Goal: Information Seeking & Learning: Learn about a topic

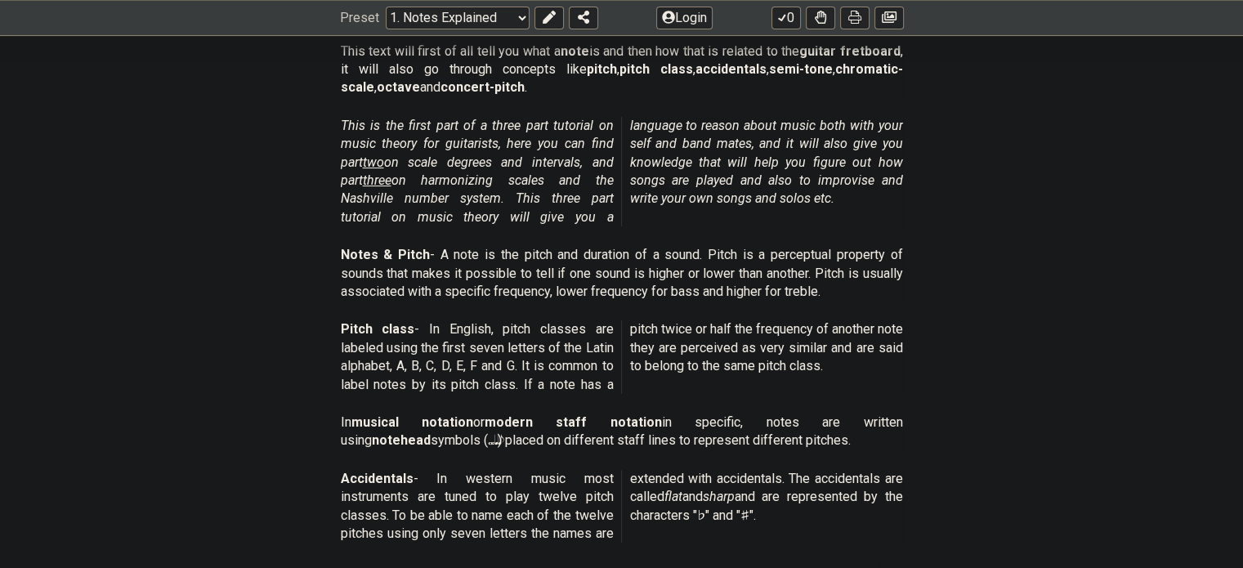
scroll to position [817, 0]
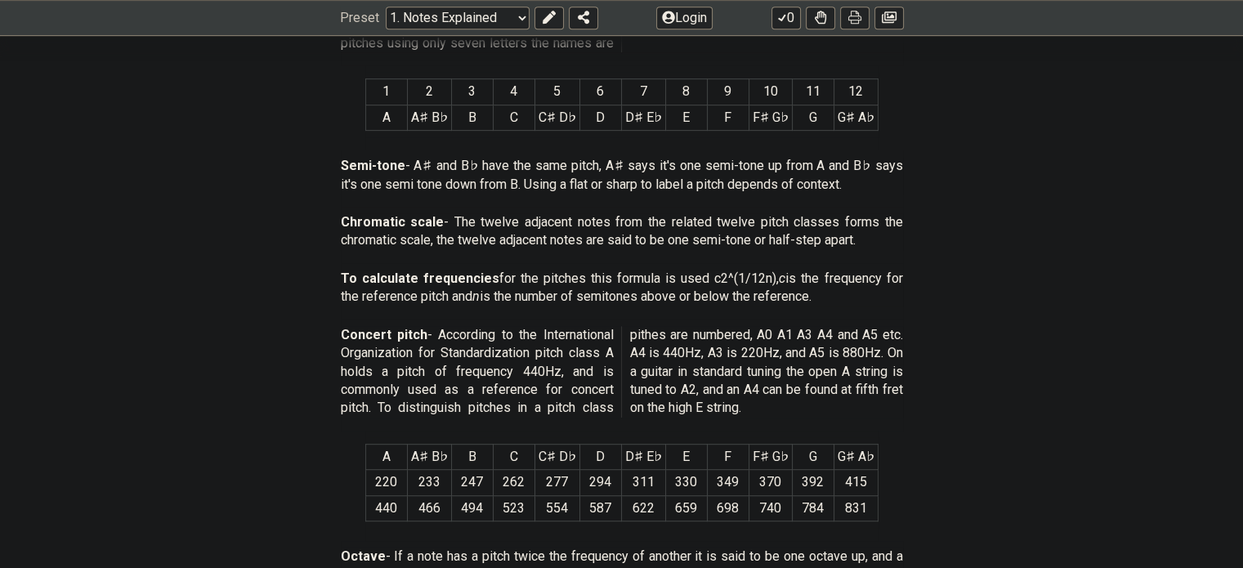
click at [391, 457] on th "A" at bounding box center [386, 456] width 42 height 25
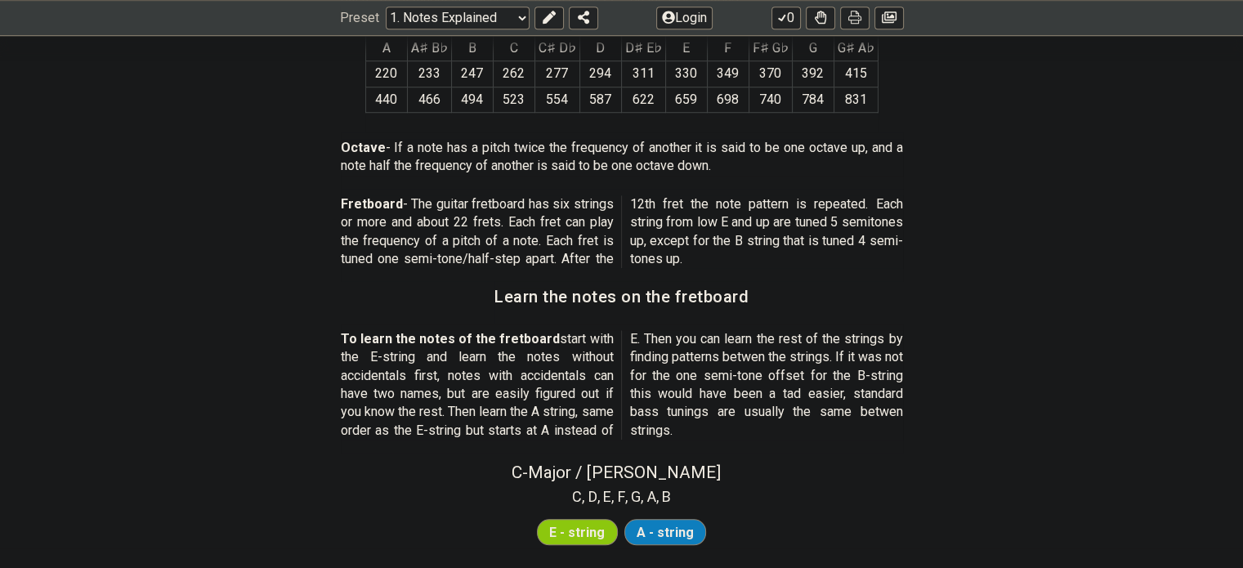
scroll to position [1553, 0]
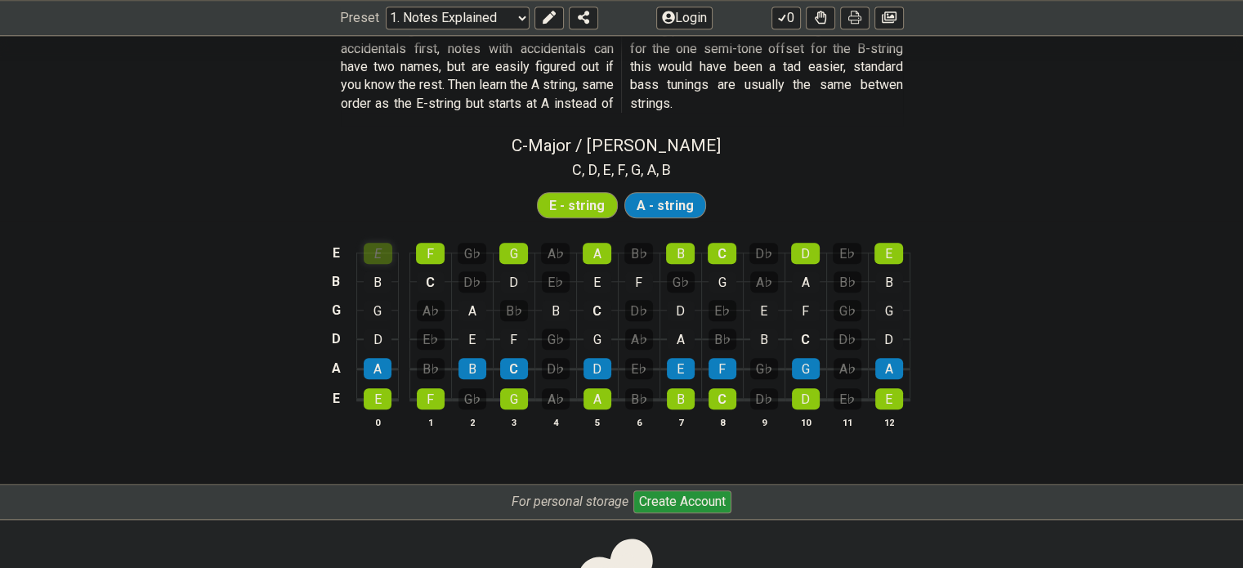
click at [379, 251] on div "E" at bounding box center [378, 253] width 29 height 21
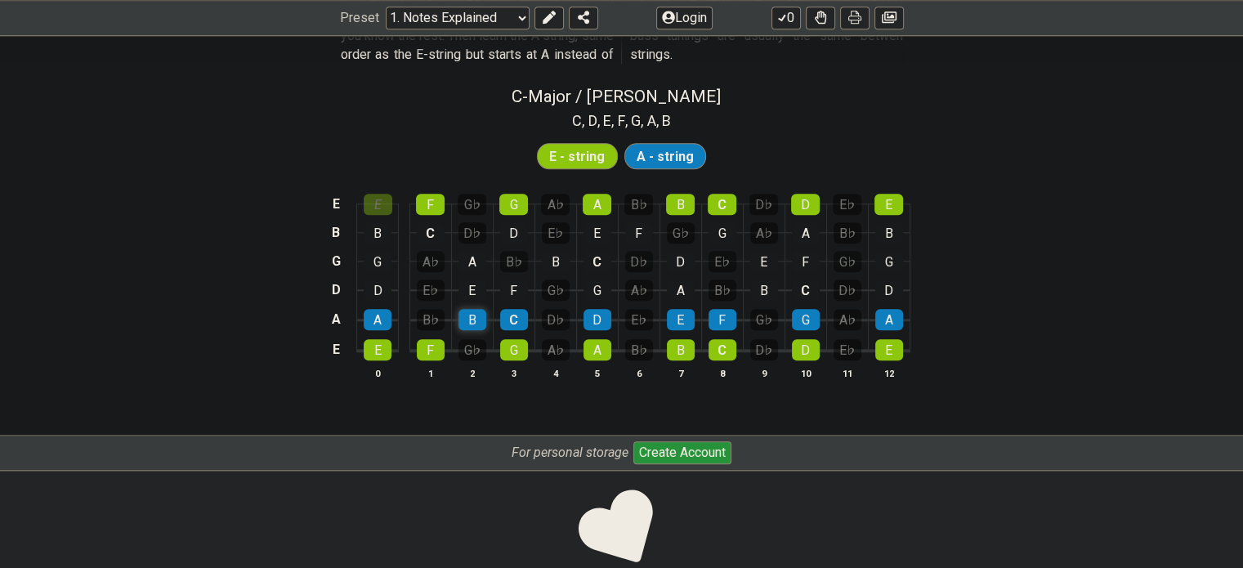
scroll to position [1629, 0]
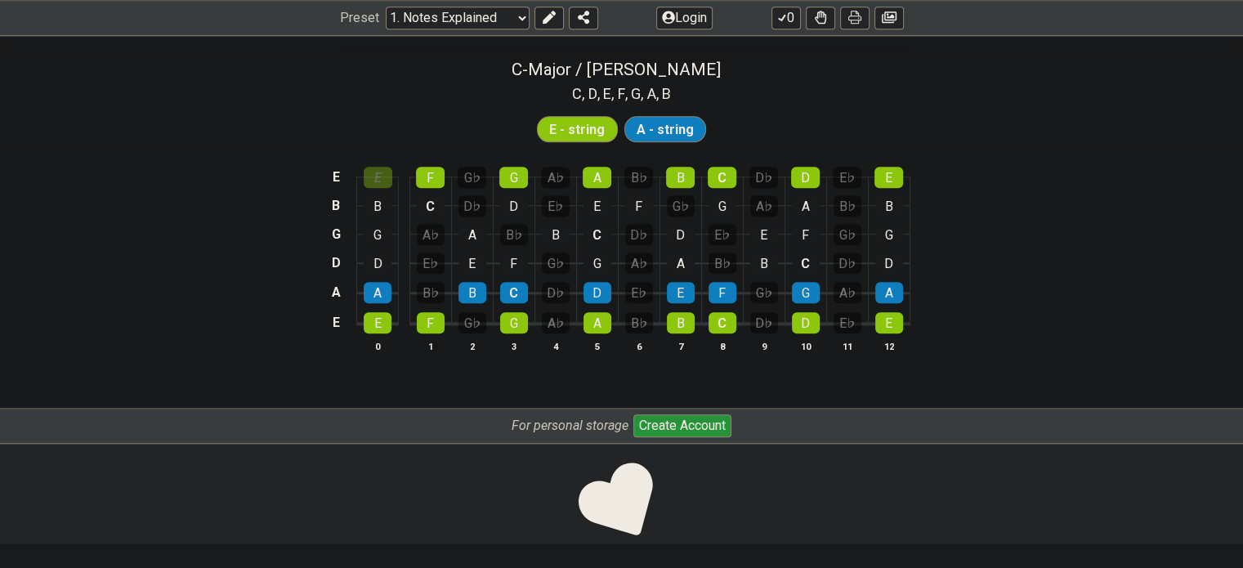
click at [579, 123] on span "E - string" at bounding box center [577, 130] width 56 height 24
click at [639, 123] on span "A - string" at bounding box center [665, 130] width 57 height 24
click at [379, 258] on div "D" at bounding box center [378, 263] width 28 height 21
click at [625, 495] on icon at bounding box center [616, 498] width 38 height 43
select select "/welcome"
